Goal: Communication & Community: Answer question/provide support

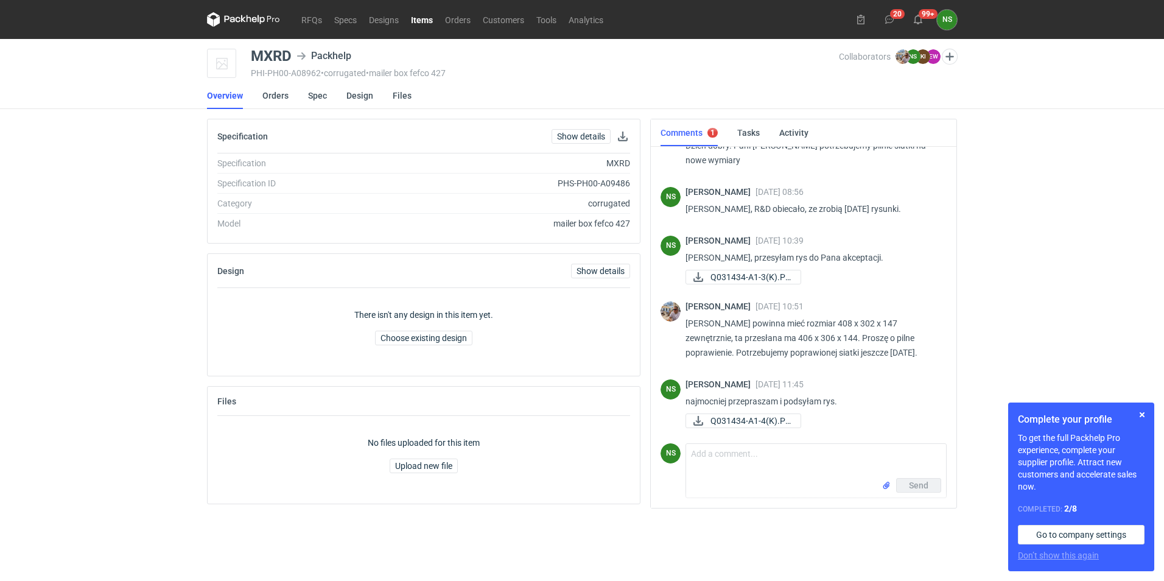
scroll to position [1095, 0]
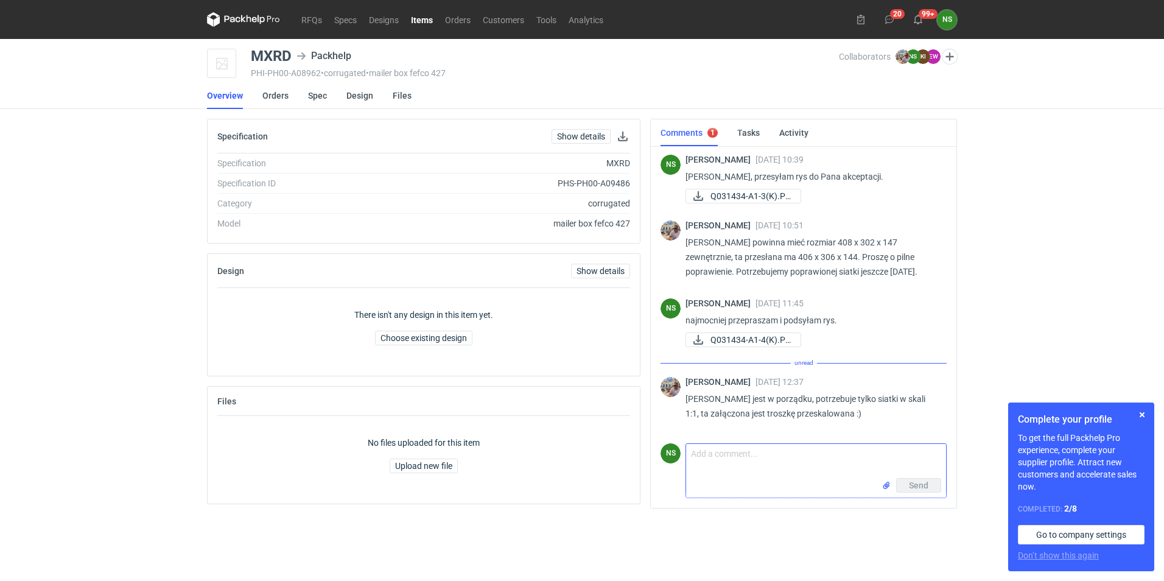
click at [718, 464] on textarea "Comment message" at bounding box center [816, 461] width 260 height 34
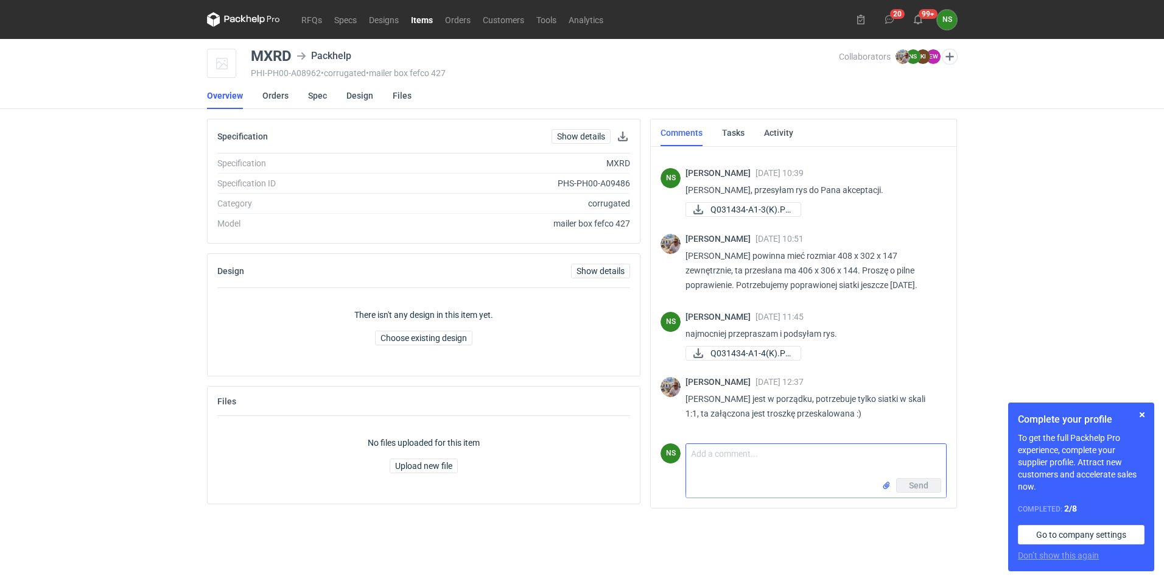
scroll to position [1082, 0]
click at [887, 486] on input "file" at bounding box center [886, 485] width 10 height 13
click at [743, 455] on textarea "Comment message" at bounding box center [816, 455] width 260 height 34
drag, startPoint x: 944, startPoint y: 418, endPoint x: 943, endPoint y: 427, distance: 9.2
click at [943, 427] on div "NS [PERSON_NAME] [DATE] 13:09 [PERSON_NAME], podsyłam poprawione. Q031434-A1-2(…" at bounding box center [804, 338] width 306 height 382
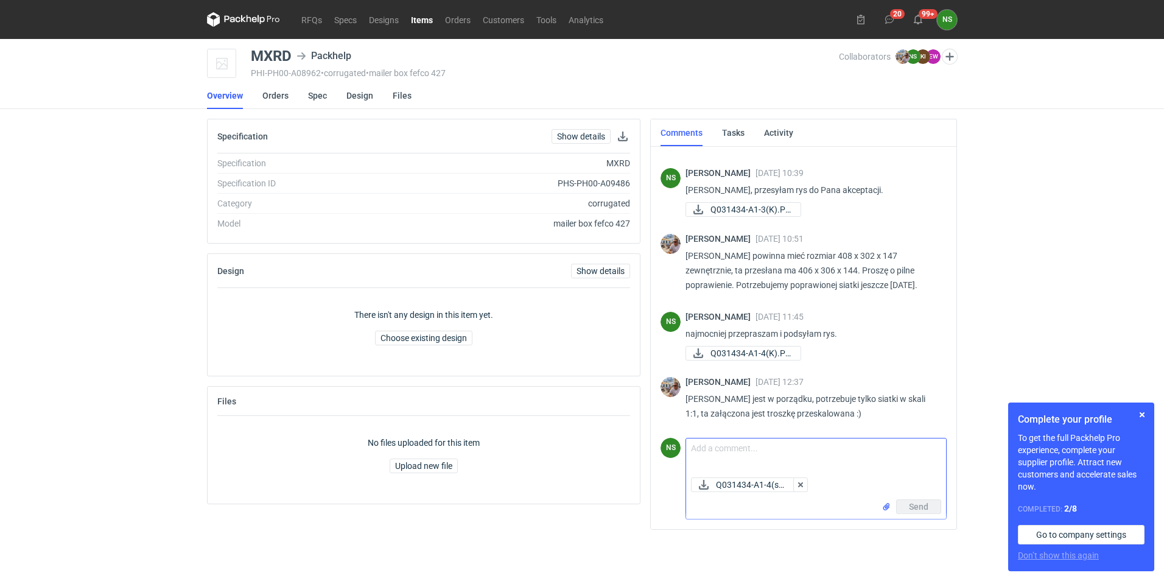
drag, startPoint x: 943, startPoint y: 427, endPoint x: 764, endPoint y: 455, distance: 181.8
click at [764, 455] on textarea "Comment message" at bounding box center [816, 455] width 260 height 34
type textarea "rys w skali 1:1"
click at [912, 506] on span "Send" at bounding box center [918, 506] width 19 height 9
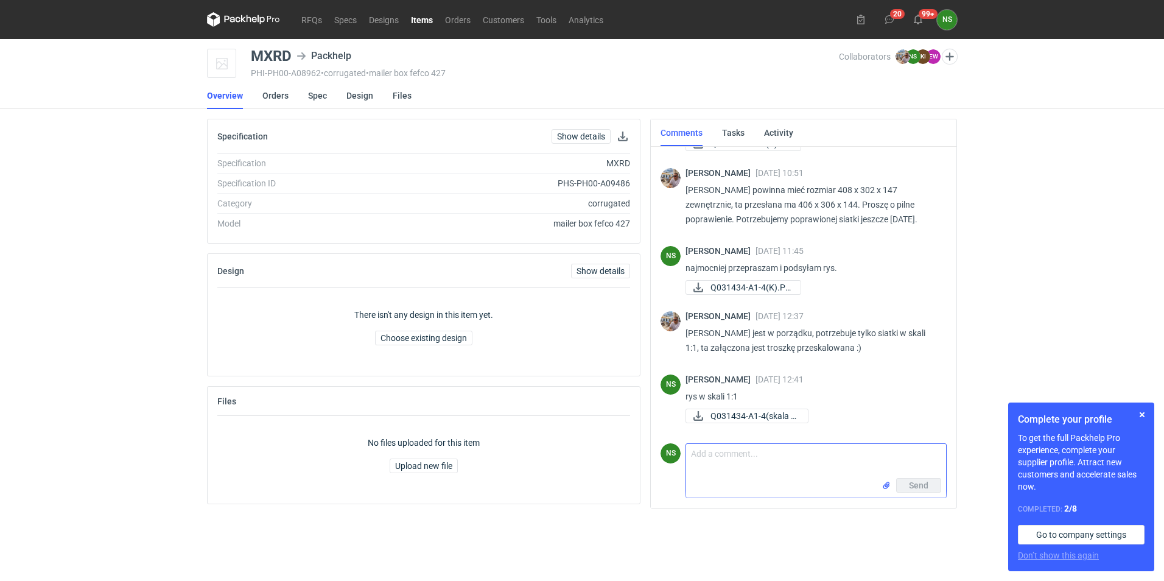
scroll to position [1147, 0]
